Goal: Understand process/instructions: Learn about a topic

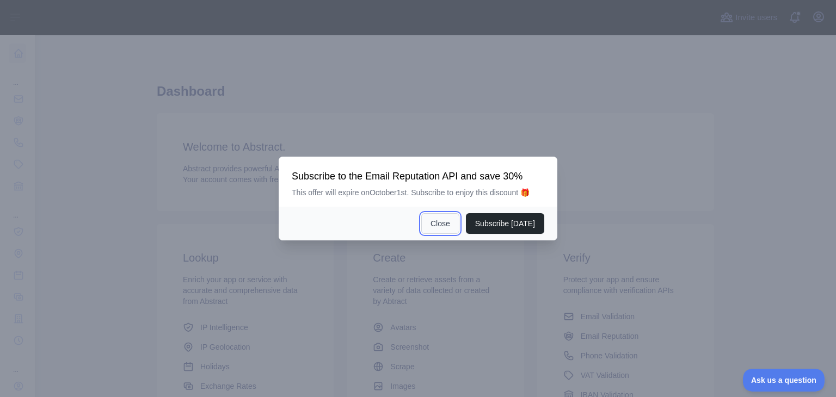
click at [434, 224] on button "Close" at bounding box center [440, 223] width 38 height 21
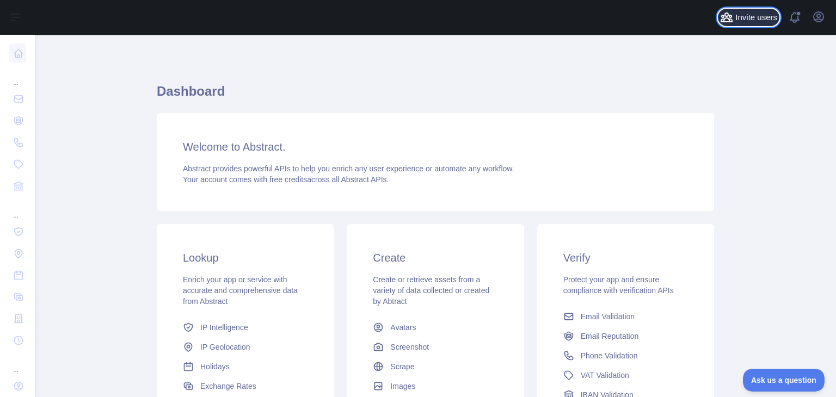
click at [766, 18] on span "Invite users" at bounding box center [756, 17] width 42 height 13
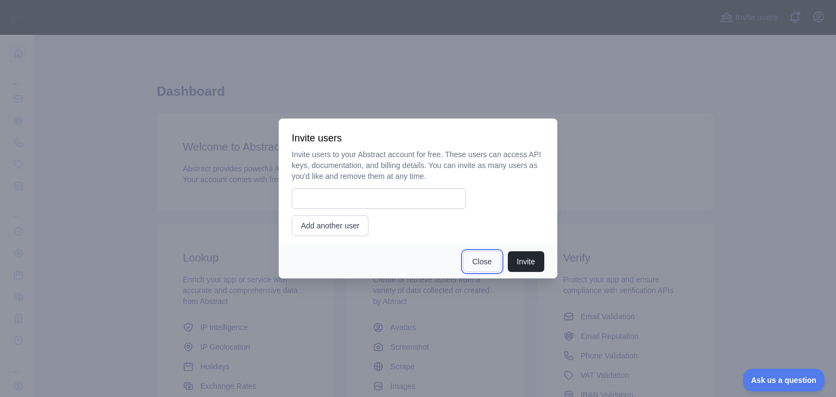
click at [490, 260] on button "Close" at bounding box center [482, 261] width 38 height 21
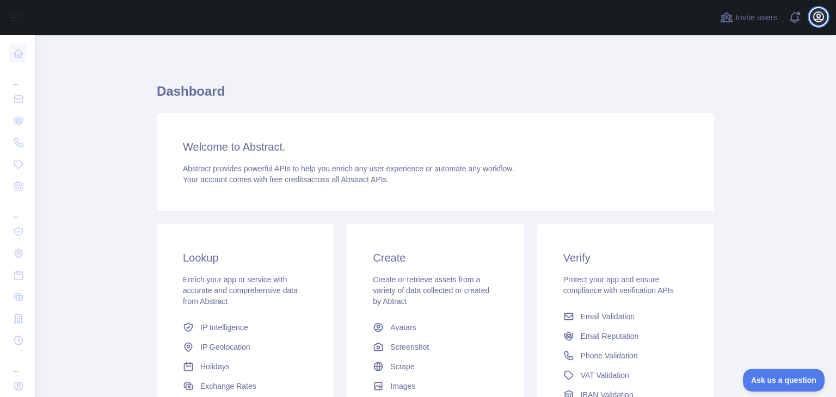
click at [821, 17] on icon "button" at bounding box center [818, 16] width 13 height 13
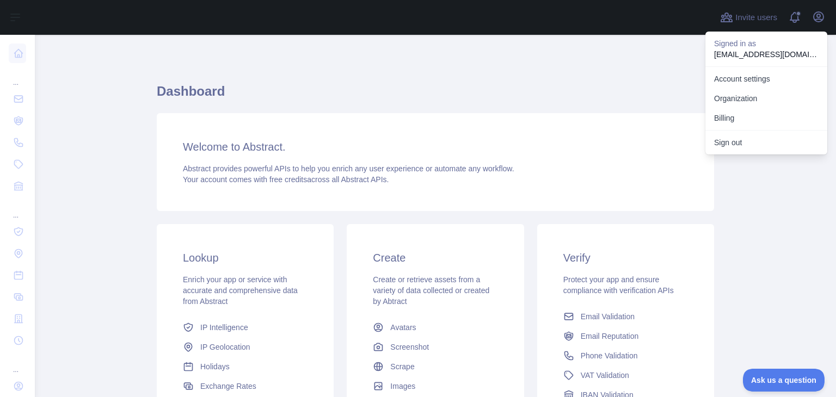
click at [559, 81] on div "Dashboard Welcome to Abstract. Abstract provides powerful APIs to help you enri…" at bounding box center [435, 269] width 557 height 416
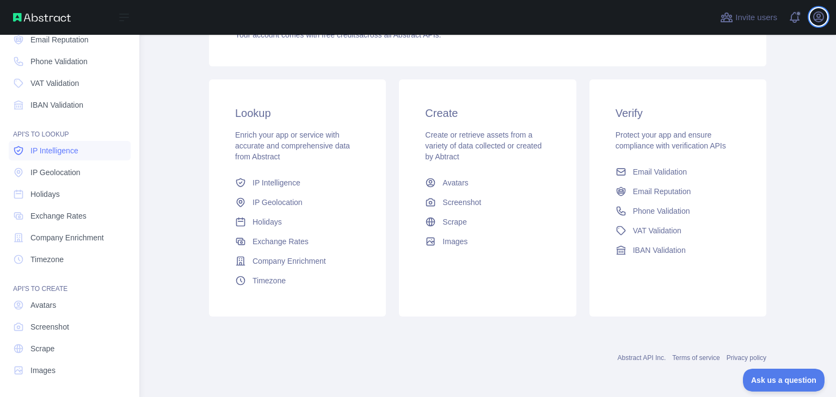
scroll to position [82, 0]
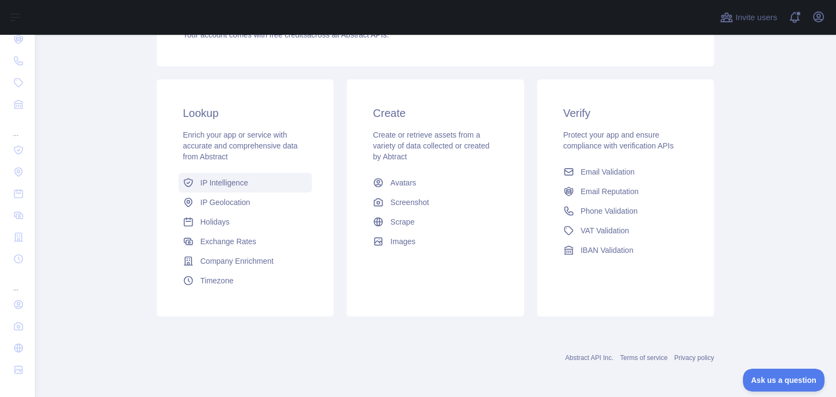
click at [221, 182] on span "IP Intelligence" at bounding box center [224, 182] width 48 height 11
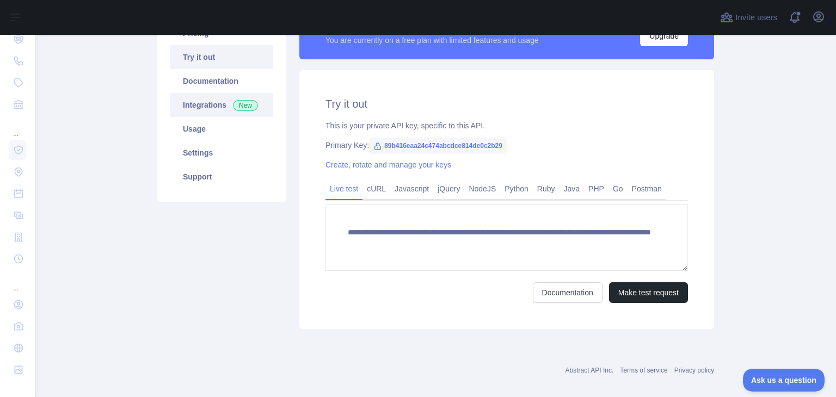
scroll to position [163, 0]
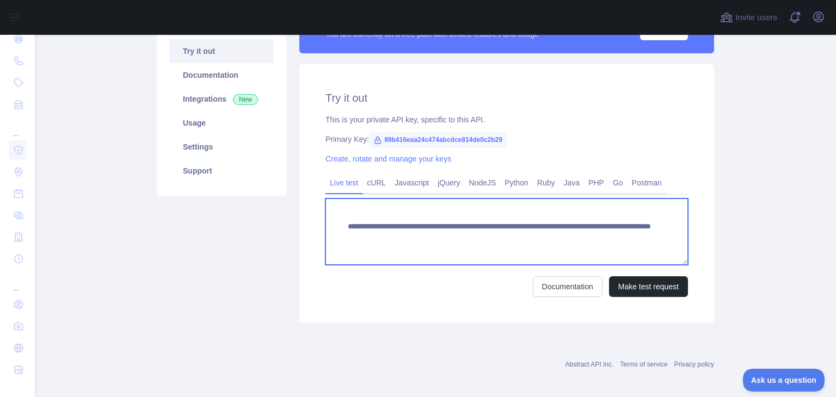
click at [593, 231] on textarea "**********" at bounding box center [506, 232] width 362 height 66
drag, startPoint x: 607, startPoint y: 236, endPoint x: 551, endPoint y: 238, distance: 56.1
click at [551, 238] on textarea "**********" at bounding box center [506, 232] width 362 height 66
paste textarea
type textarea "**********"
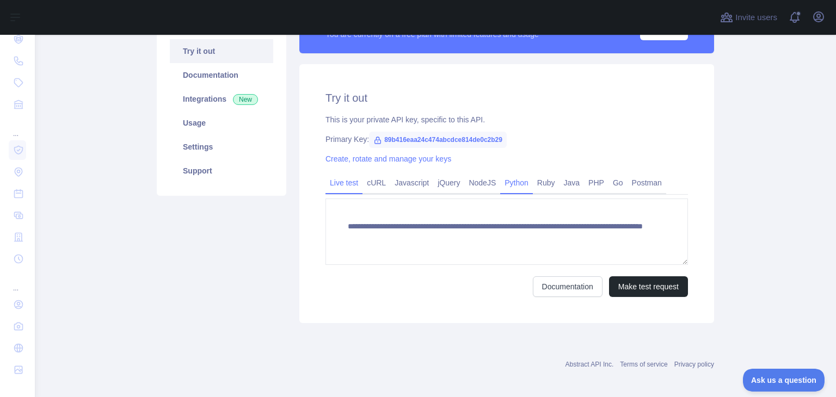
click at [503, 181] on link "Python" at bounding box center [516, 182] width 33 height 17
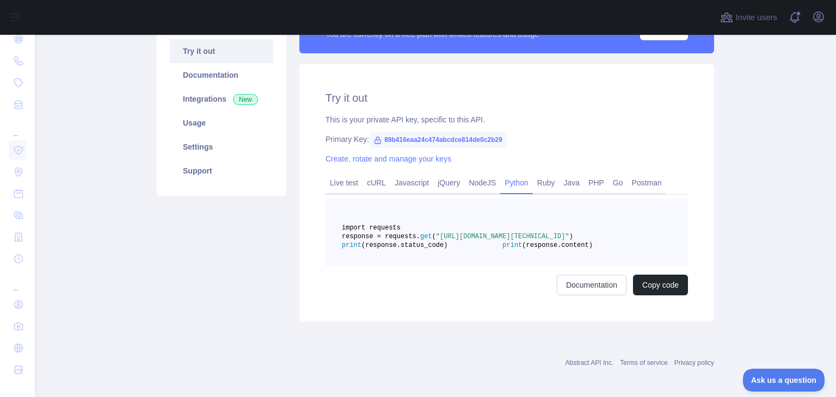
click at [545, 240] on span ""[URL][DOMAIN_NAME][TECHNICAL_ID]"" at bounding box center [502, 237] width 133 height 8
drag, startPoint x: 524, startPoint y: 254, endPoint x: 577, endPoint y: 252, distance: 52.2
click at [569, 240] on span ""[URL][DOMAIN_NAME][TECHNICAL_ID]"" at bounding box center [502, 237] width 133 height 8
click at [620, 254] on pre "import requests response = requests. get ( "[URL][DOMAIN_NAME][TECHNICAL_ID]" )…" at bounding box center [506, 232] width 362 height 67
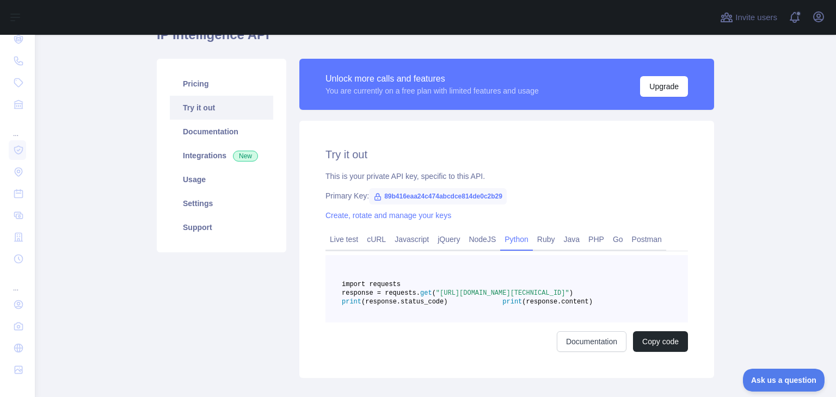
scroll to position [109, 0]
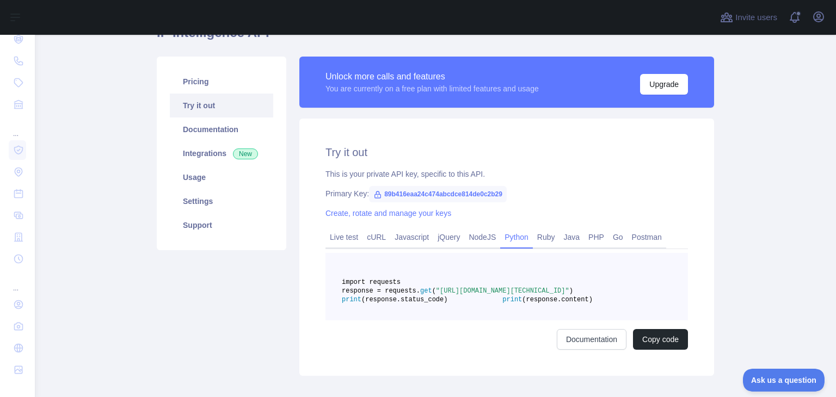
click at [619, 319] on pre "import requests response = requests. get ( "[URL][DOMAIN_NAME][TECHNICAL_ID]" )…" at bounding box center [506, 286] width 362 height 67
click at [335, 238] on link "Live test" at bounding box center [343, 237] width 37 height 17
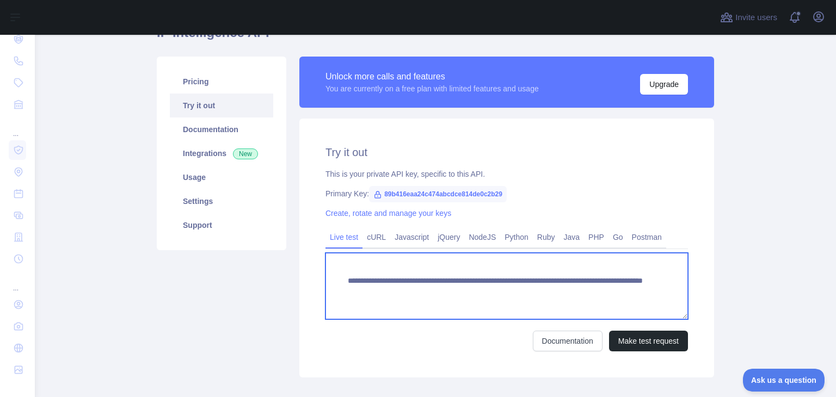
drag, startPoint x: 597, startPoint y: 291, endPoint x: 551, endPoint y: 292, distance: 45.7
click at [551, 292] on textarea "**********" at bounding box center [506, 286] width 362 height 66
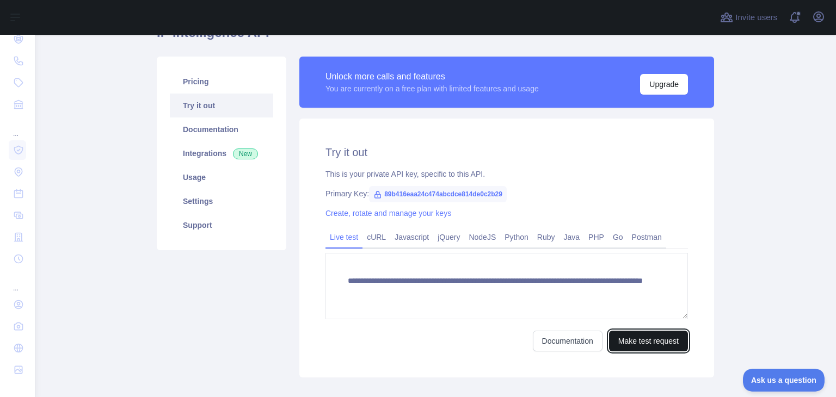
click at [661, 343] on button "Make test request" at bounding box center [648, 341] width 79 height 21
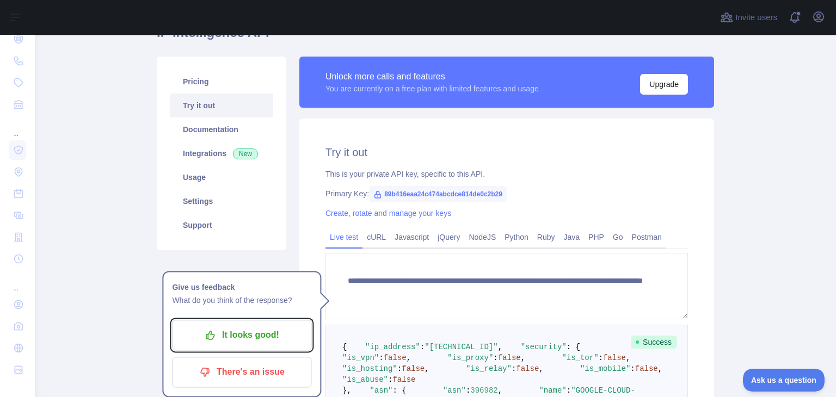
click at [260, 340] on p "It looks good!" at bounding box center [241, 335] width 123 height 18
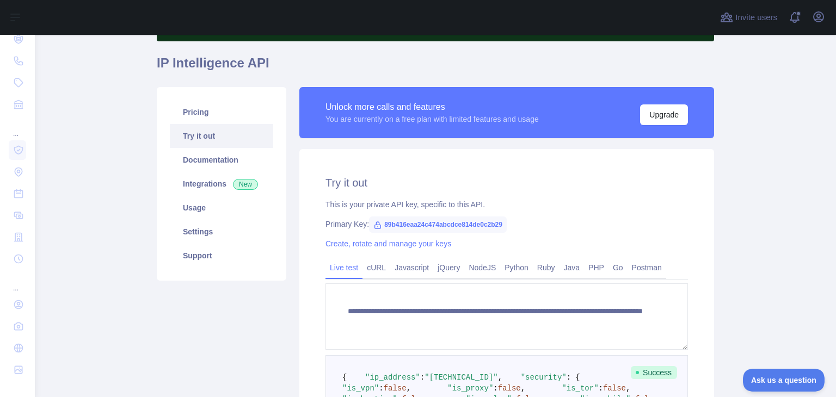
scroll to position [0, 0]
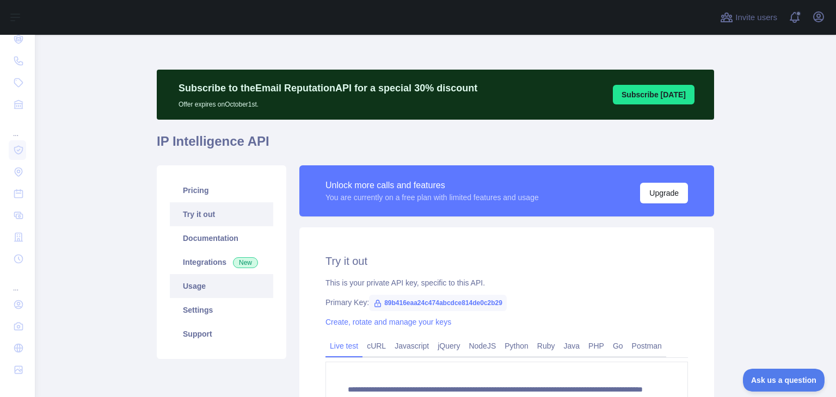
click at [212, 291] on link "Usage" at bounding box center [221, 286] width 103 height 24
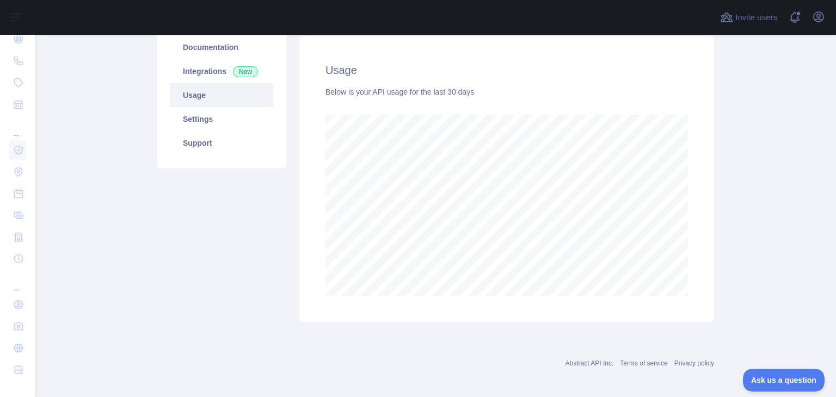
scroll to position [196, 0]
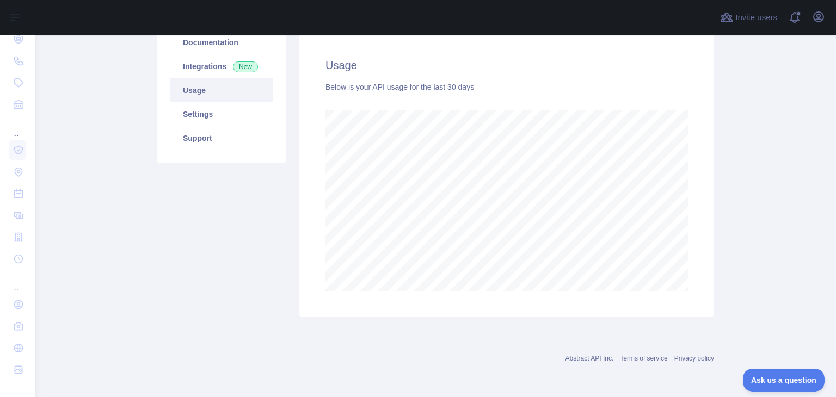
click at [738, 139] on main "Subscribe to the Email Reputation API for a special 30 % discount Offer expires…" at bounding box center [435, 216] width 801 height 362
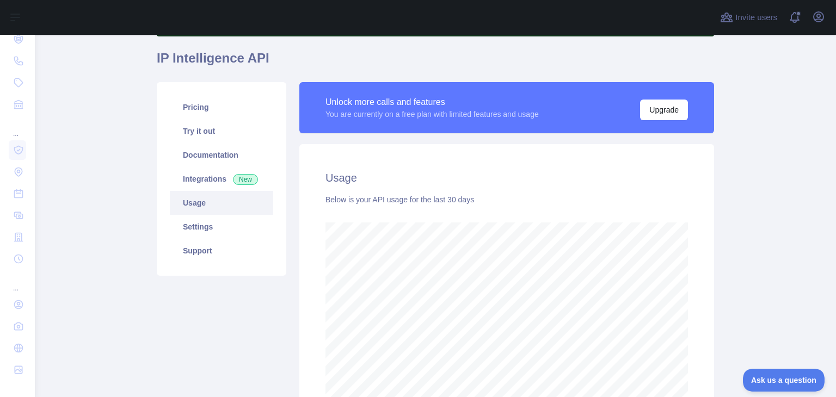
scroll to position [0, 0]
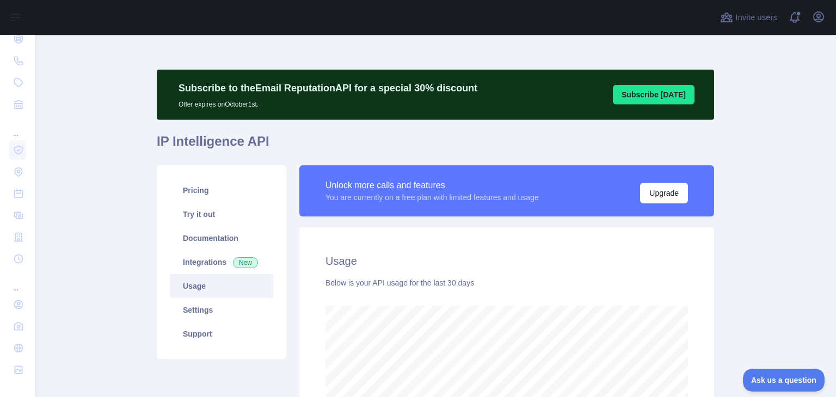
click at [94, 231] on main "Subscribe to the Email Reputation API for a special 30 % discount Offer expires…" at bounding box center [435, 216] width 801 height 362
click at [203, 245] on link "Documentation" at bounding box center [221, 238] width 103 height 24
click at [820, 17] on icon "button" at bounding box center [818, 16] width 13 height 13
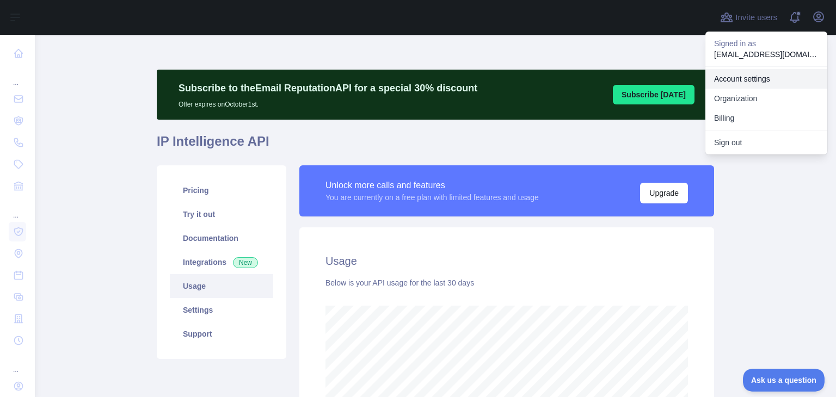
click at [762, 79] on link "Account settings" at bounding box center [766, 79] width 122 height 20
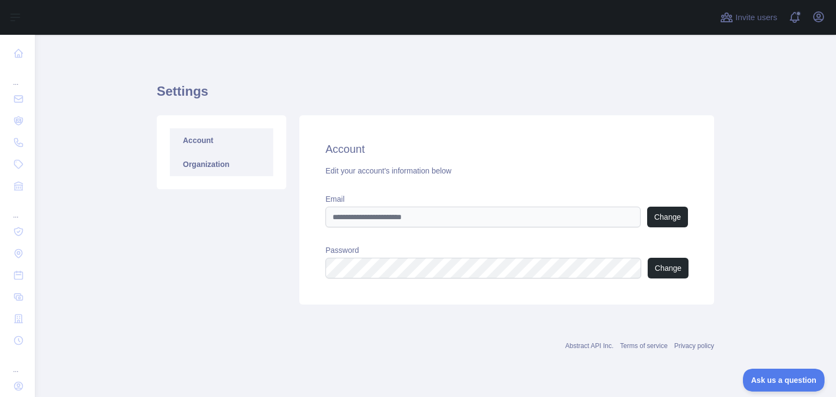
click at [222, 166] on link "Organization" at bounding box center [221, 164] width 103 height 24
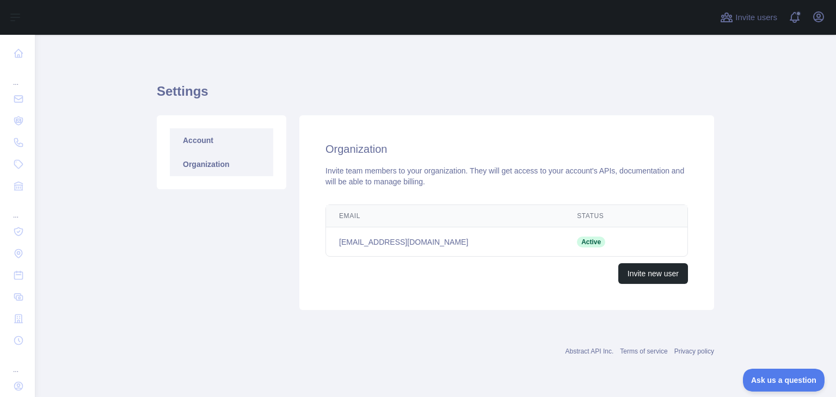
click at [211, 140] on link "Account" at bounding box center [221, 140] width 103 height 24
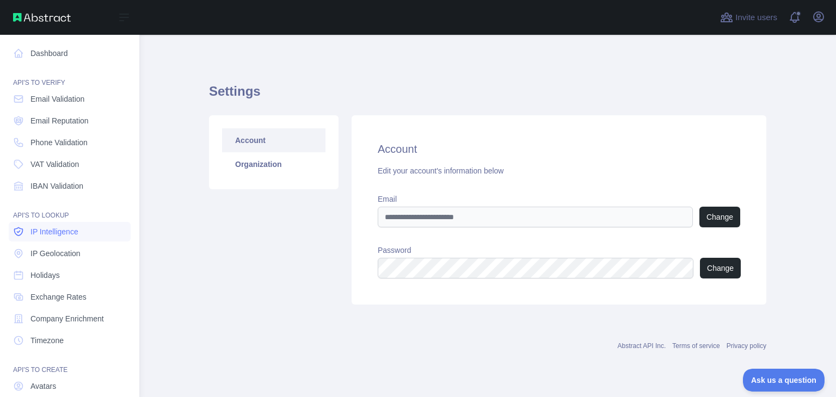
click at [56, 235] on span "IP Intelligence" at bounding box center [54, 231] width 48 height 11
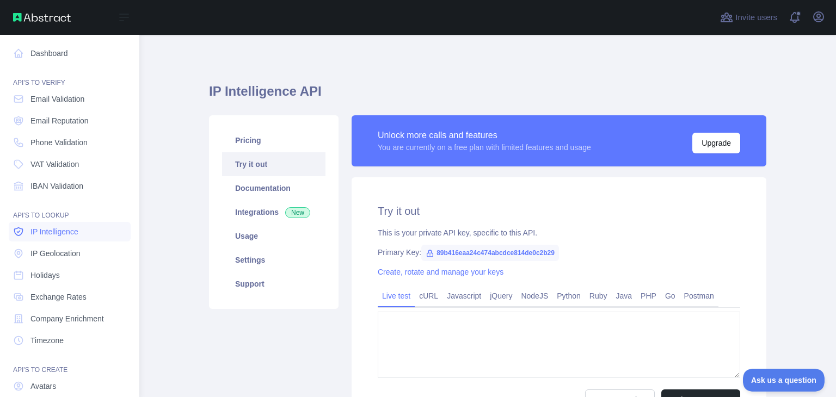
type textarea "**********"
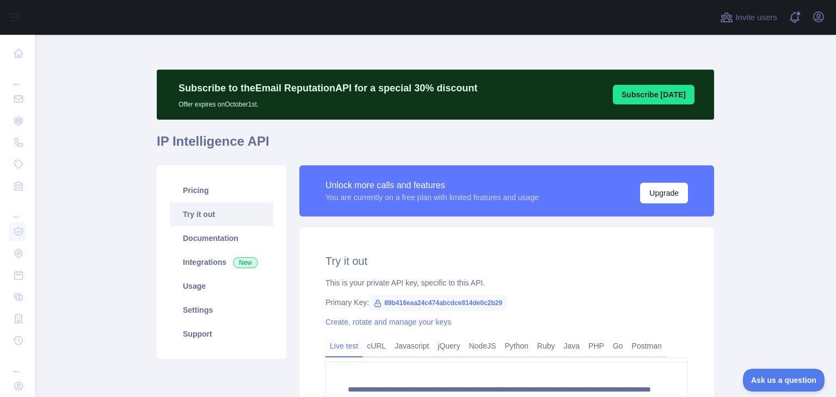
click at [433, 305] on span "89b416eaa24c474abcdce814de0c2b29" at bounding box center [438, 303] width 138 height 16
copy span "89b416eaa24c474abcdce814de0c2b29"
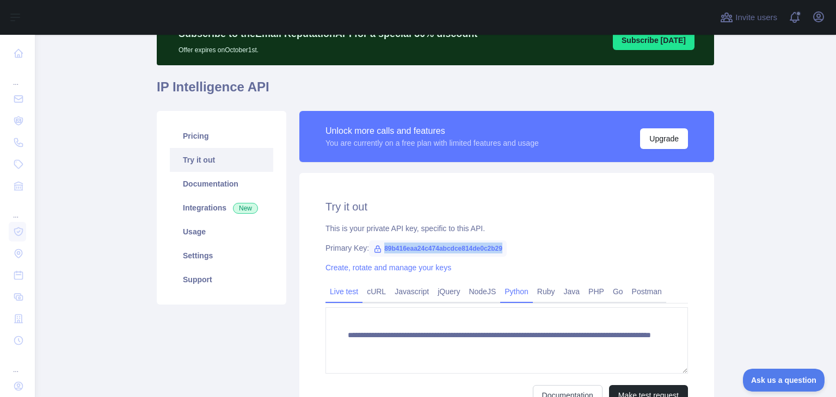
click at [512, 286] on link "Python" at bounding box center [516, 291] width 33 height 17
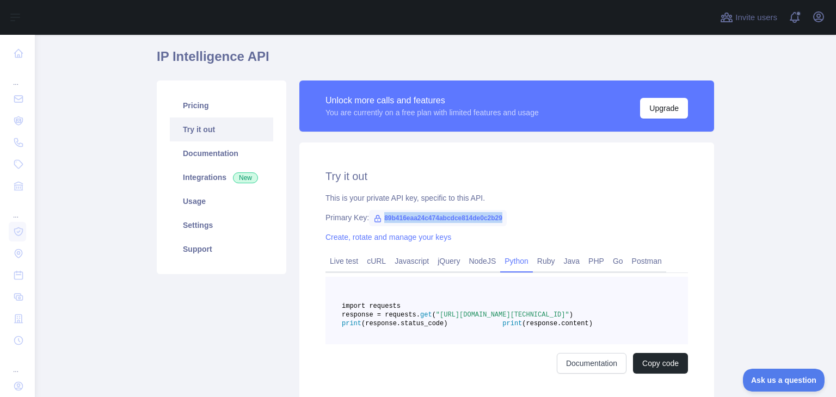
scroll to position [109, 0]
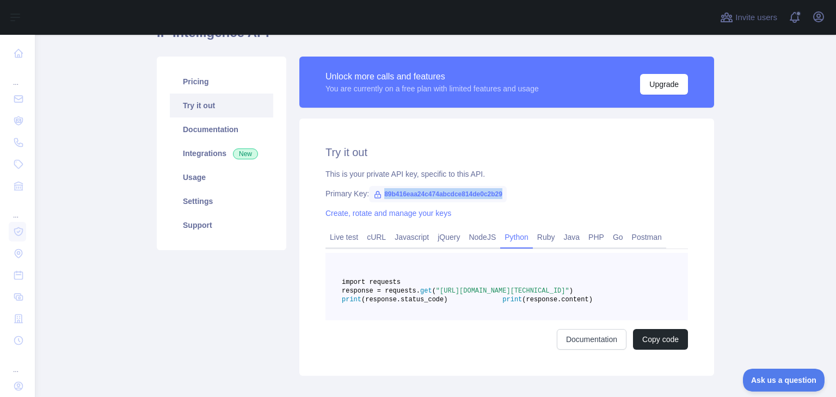
drag, startPoint x: 452, startPoint y: 283, endPoint x: 387, endPoint y: 286, distance: 64.3
click at [387, 286] on pre "import requests response = requests. get ( "[URL][DOMAIN_NAME][TECHNICAL_ID]" )…" at bounding box center [506, 286] width 362 height 67
copy span "import requests"
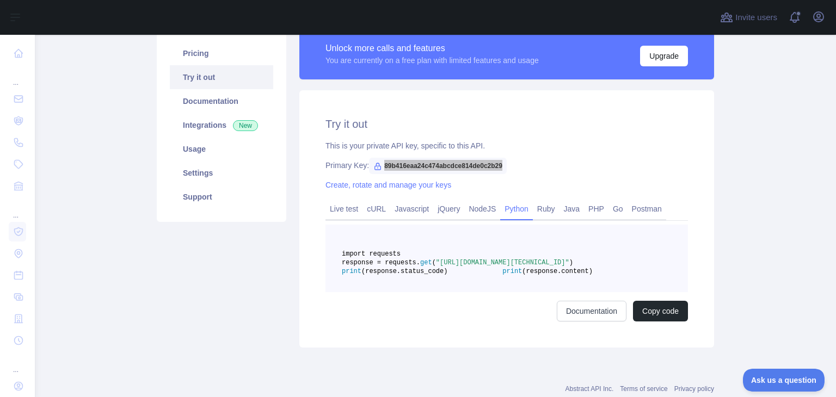
scroll to position [163, 0]
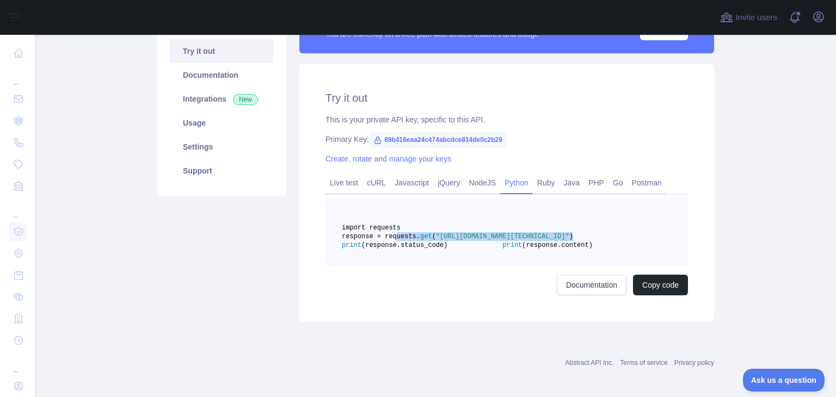
drag, startPoint x: 387, startPoint y: 244, endPoint x: 604, endPoint y: 252, distance: 217.8
click at [604, 252] on pre "import requests response = requests. get ( "[URL][DOMAIN_NAME][TECHNICAL_ID]" )…" at bounding box center [506, 232] width 362 height 67
copy span "response = requests. get ( "[URL][DOMAIN_NAME][TECHNICAL_ID]" )"
click at [549, 266] on pre "import requests response = requests. get ( "[URL][DOMAIN_NAME][TECHNICAL_ID]" )…" at bounding box center [506, 232] width 362 height 67
drag, startPoint x: 522, startPoint y: 277, endPoint x: 496, endPoint y: 278, distance: 25.6
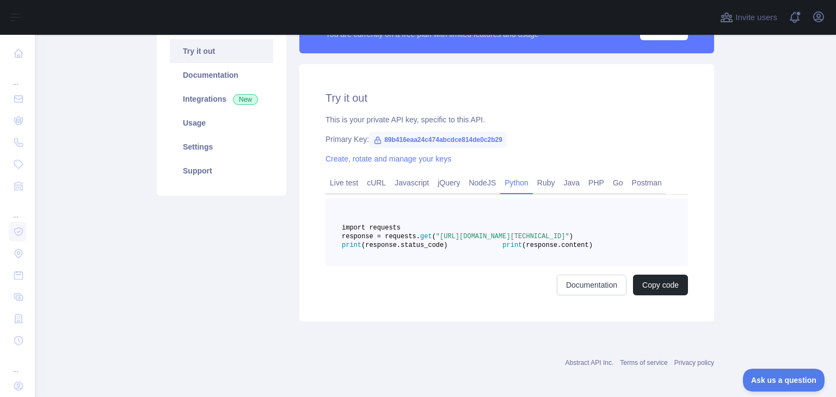
click at [496, 266] on pre "import requests response = requests. get ( "[URL][DOMAIN_NAME][TECHNICAL_ID]" )…" at bounding box center [506, 232] width 362 height 67
click at [744, 249] on main "Subscribe to the Email Reputation API for a special 30 % discount Offer expires…" at bounding box center [435, 216] width 801 height 362
drag, startPoint x: 388, startPoint y: 264, endPoint x: 489, endPoint y: 262, distance: 100.1
click at [489, 262] on pre "import requests response = requests. get ( "[URL][DOMAIN_NAME][TECHNICAL_ID]" )…" at bounding box center [506, 232] width 362 height 67
copy span "print (response.status_code)"
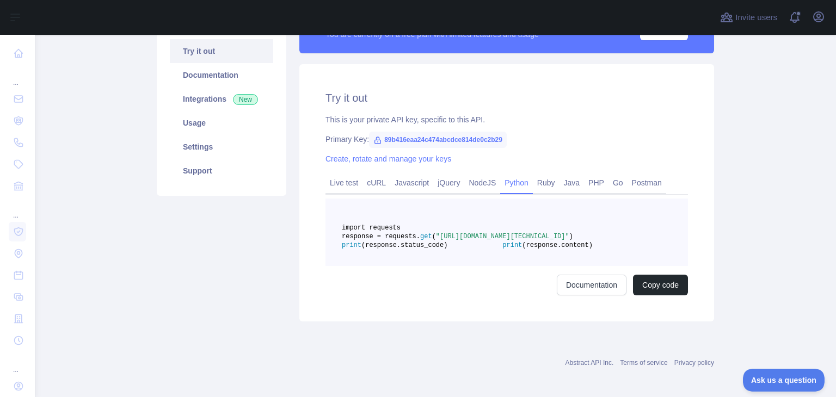
click at [485, 266] on pre "import requests response = requests. get ( "[URL][DOMAIN_NAME][TECHNICAL_ID]" )…" at bounding box center [506, 232] width 362 height 67
click at [570, 295] on link "Documentation" at bounding box center [592, 285] width 70 height 21
